Goal: Information Seeking & Learning: Learn about a topic

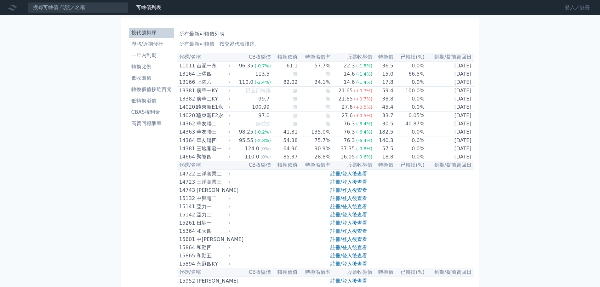
click at [570, 5] on link "登入／註冊" at bounding box center [577, 8] width 35 height 10
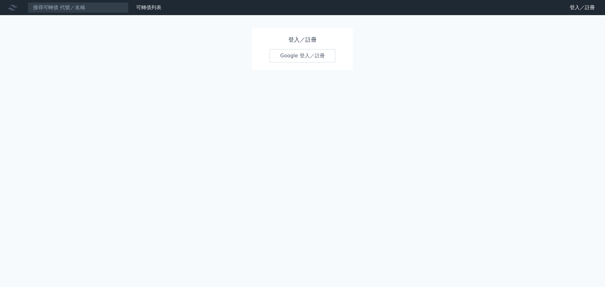
click at [310, 54] on link "Google 登入／註冊" at bounding box center [303, 55] width 66 height 13
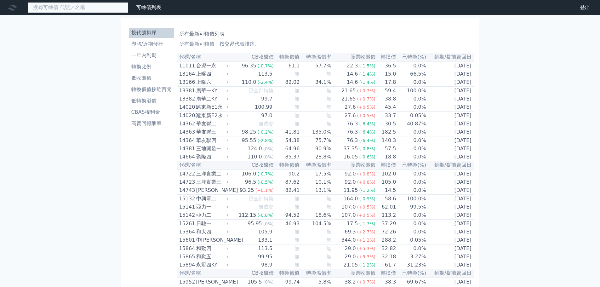
click at [68, 3] on input at bounding box center [78, 7] width 101 height 11
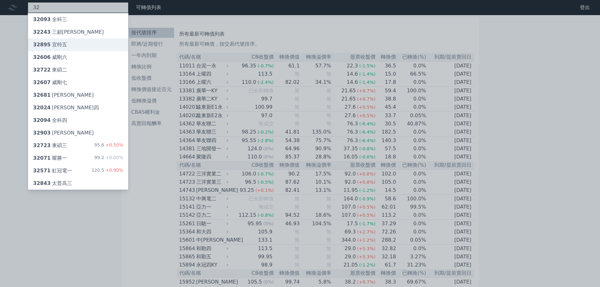
type input "3"
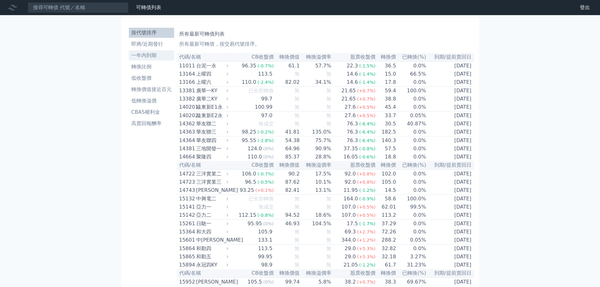
click at [160, 54] on li "一年內到期" at bounding box center [151, 56] width 45 height 8
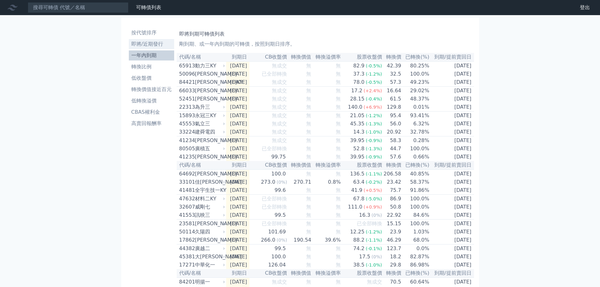
click at [154, 43] on li "即將/近期發行" at bounding box center [151, 44] width 45 height 8
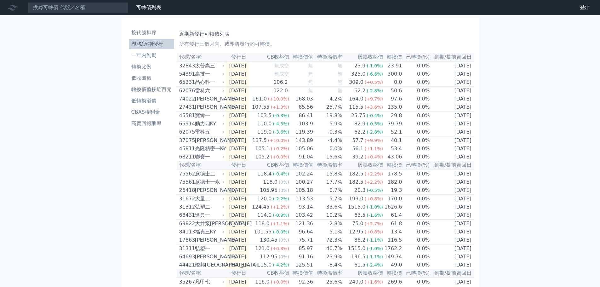
click at [128, 232] on div "按代號排序 即將/近期發行 一年內到期 轉換比例 低收盤價 轉換價值接近百元 低轉換溢價 CBAS權利金 高賣回報酬率" at bounding box center [151, 230] width 50 height 410
click at [233, 145] on td "[DATE]" at bounding box center [237, 140] width 23 height 9
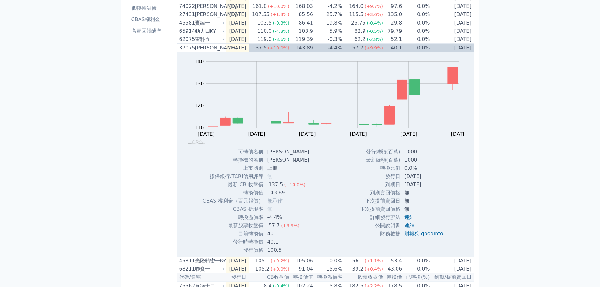
scroll to position [14, 0]
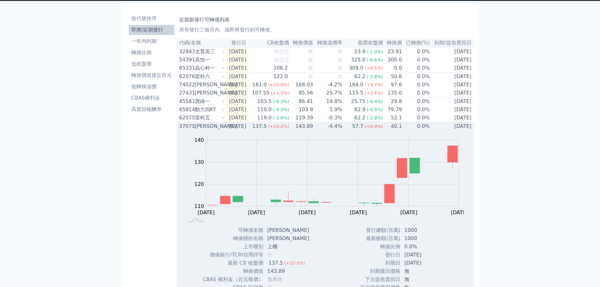
click at [186, 130] on div "37075" at bounding box center [186, 127] width 14 height 8
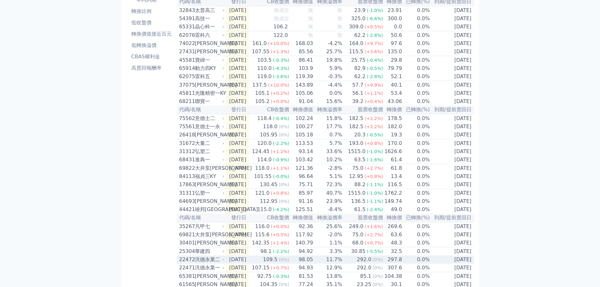
scroll to position [0, 0]
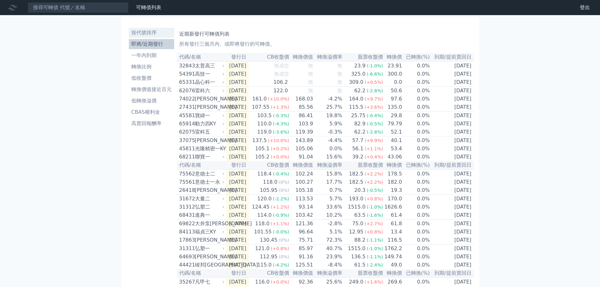
click at [151, 32] on li "按代號排序" at bounding box center [151, 33] width 45 height 8
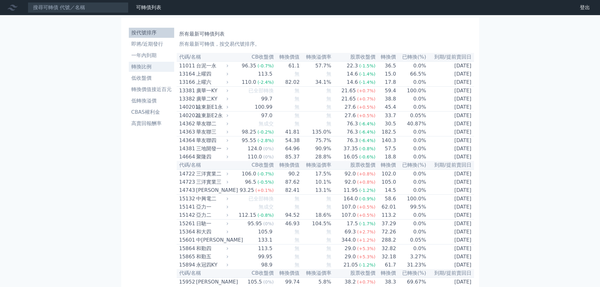
click at [146, 69] on li "轉換比例" at bounding box center [151, 67] width 45 height 8
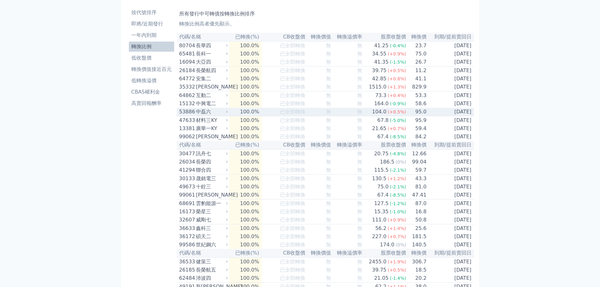
scroll to position [32, 0]
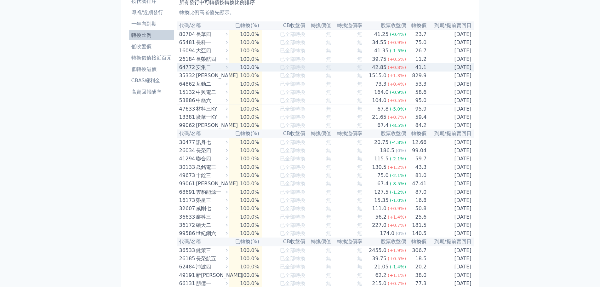
click at [233, 70] on td "100.0%" at bounding box center [245, 67] width 32 height 8
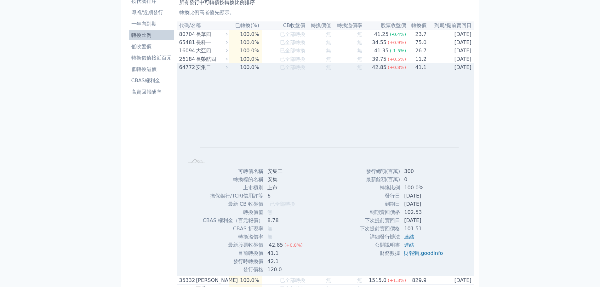
click at [233, 70] on td "100.0%" at bounding box center [245, 67] width 32 height 8
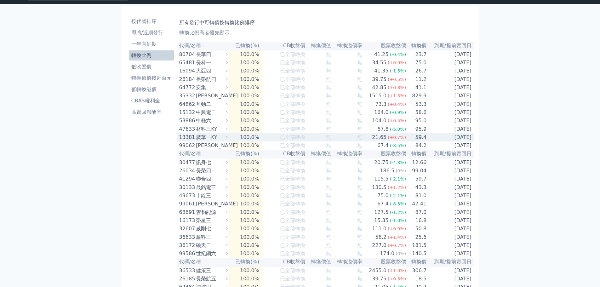
scroll to position [0, 0]
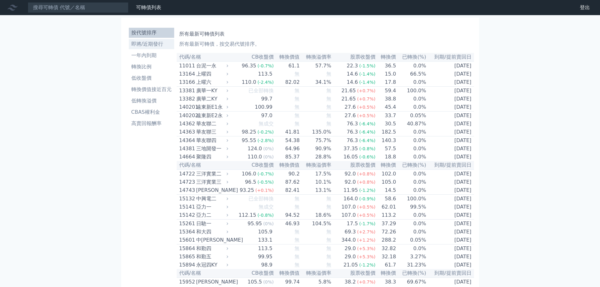
click at [162, 46] on li "即將/近期發行" at bounding box center [151, 44] width 45 height 8
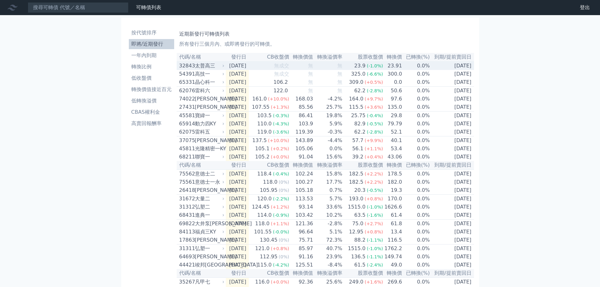
click at [208, 68] on div "太普高三" at bounding box center [209, 66] width 28 height 8
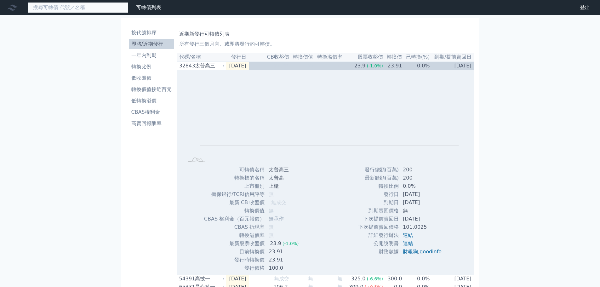
click at [62, 9] on input at bounding box center [78, 7] width 101 height 11
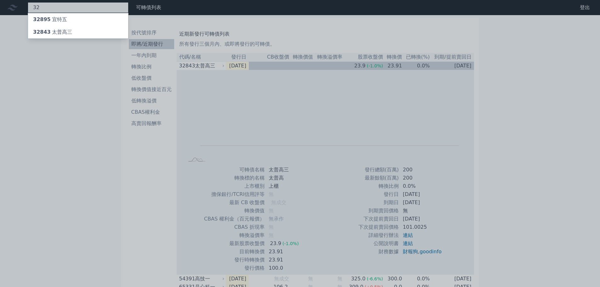
type input "3"
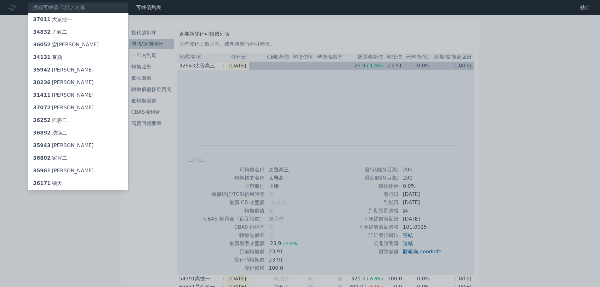
click at [351, 138] on div at bounding box center [300, 143] width 600 height 287
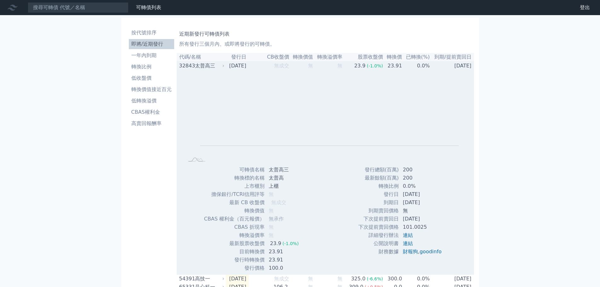
click at [302, 66] on td "無" at bounding box center [302, 65] width 24 height 9
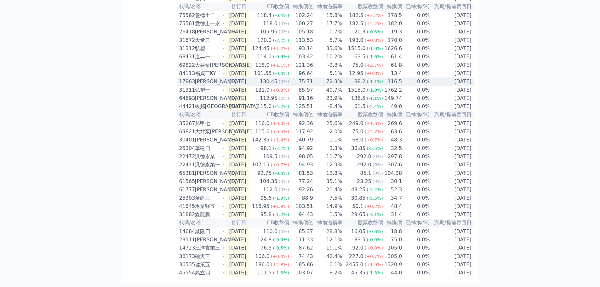
scroll to position [188, 0]
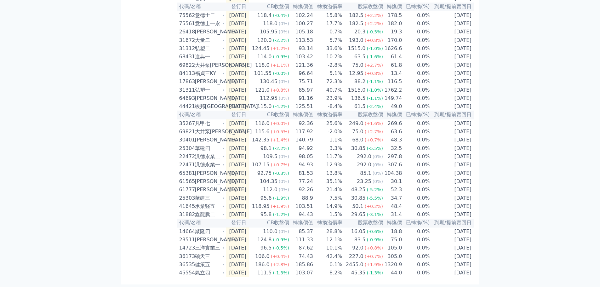
click at [125, 143] on div "按代號排序 即將/近期發行 一年內到期 轉換比例 低收盤價 轉換價值接近百元 低轉換溢價 CBAS權利金 高賣回報酬率 近期新發行可轉債列表 所有發行三個月內…" at bounding box center [300, 72] width 358 height 426
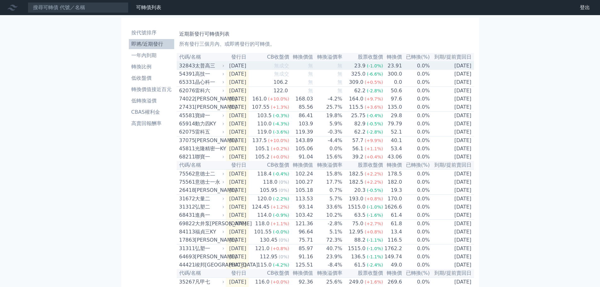
click at [210, 65] on div "太普高三" at bounding box center [209, 66] width 28 height 8
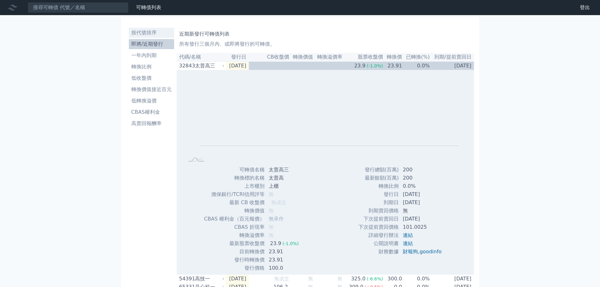
click at [153, 32] on li "按代號排序" at bounding box center [151, 33] width 45 height 8
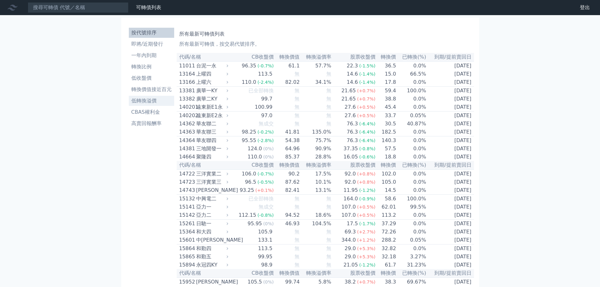
click at [153, 101] on li "低轉換溢價" at bounding box center [151, 101] width 45 height 8
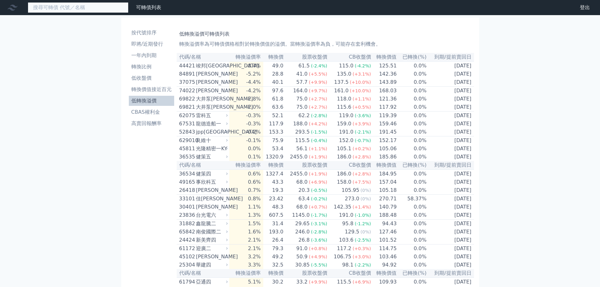
click at [106, 5] on input at bounding box center [78, 7] width 101 height 11
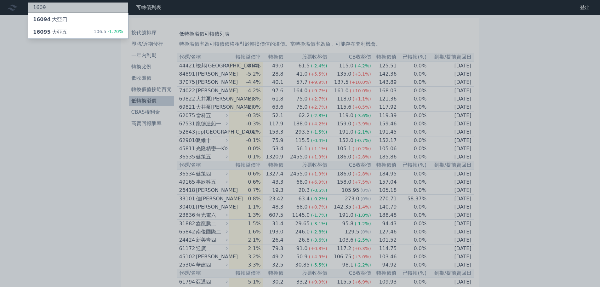
type input "1609"
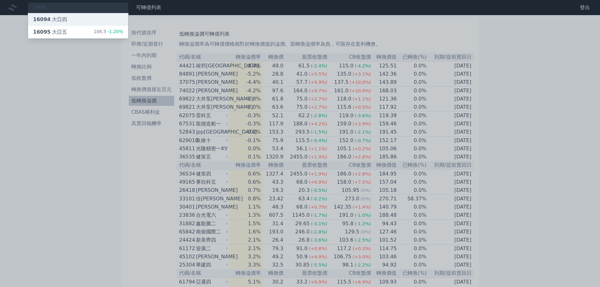
click at [76, 16] on div "16094 大亞四" at bounding box center [78, 19] width 100 height 13
click at [66, 32] on div "16095 大亞五 106.5 -1.20%" at bounding box center [78, 32] width 100 height 13
drag, startPoint x: 556, startPoint y: 107, endPoint x: 309, endPoint y: 58, distance: 252.6
click at [554, 107] on div at bounding box center [300, 143] width 600 height 287
